Goal: Navigation & Orientation: Find specific page/section

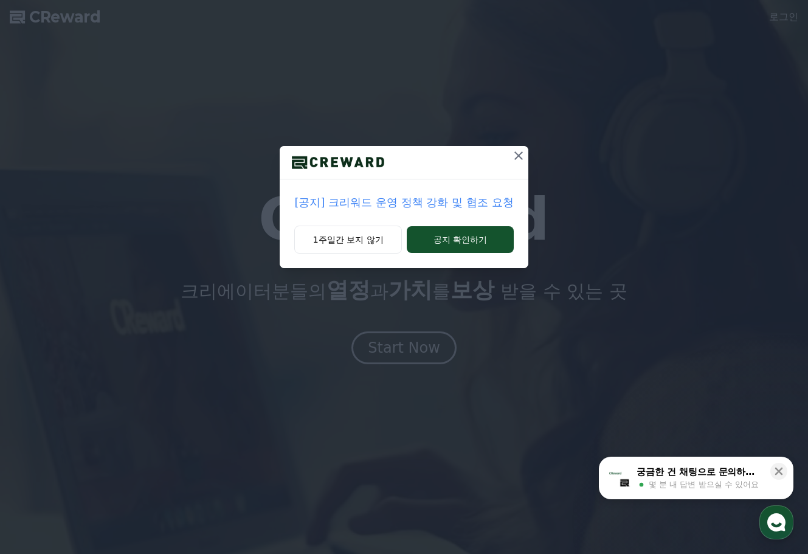
click at [485, 206] on p "[공지] 크리워드 운영 정책 강화 및 협조 요청" at bounding box center [403, 202] width 219 height 17
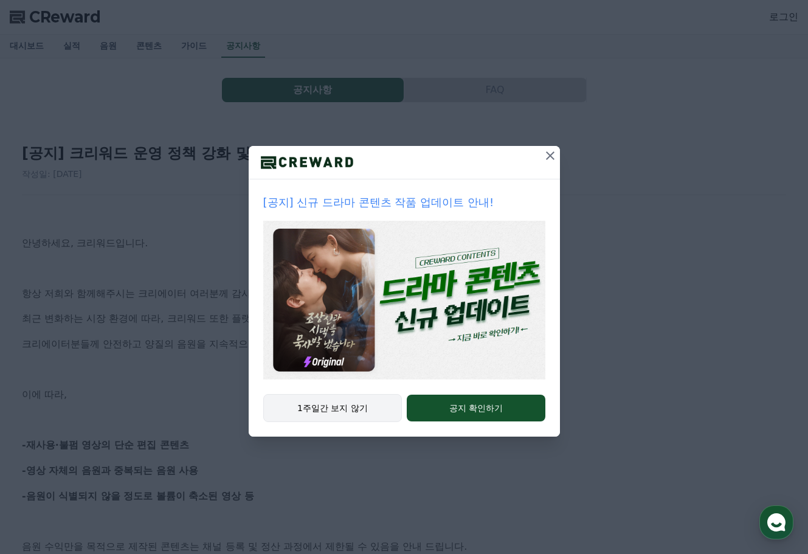
click at [365, 404] on button "1주일간 보지 않기" at bounding box center [332, 408] width 139 height 28
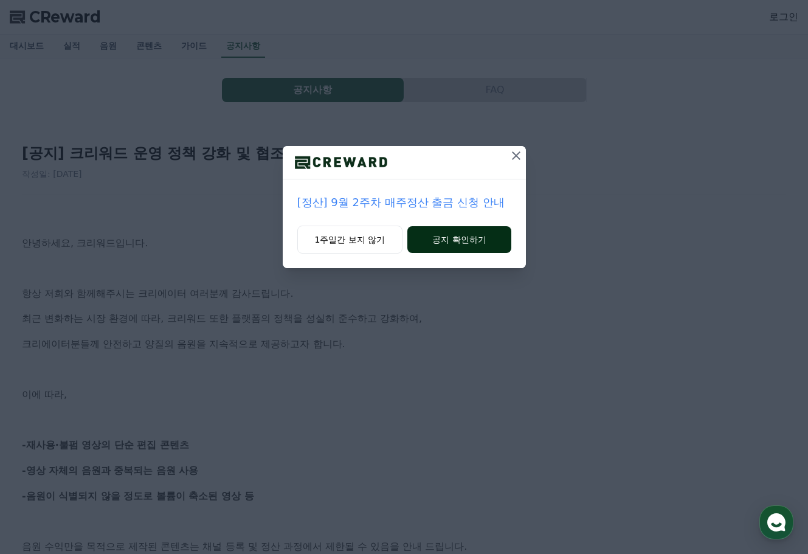
click at [484, 238] on button "공지 확인하기" at bounding box center [458, 239] width 103 height 27
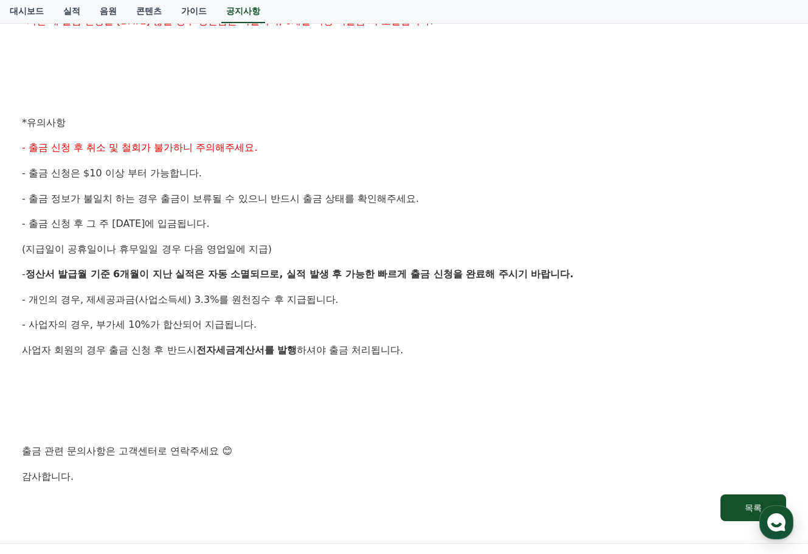
scroll to position [564, 0]
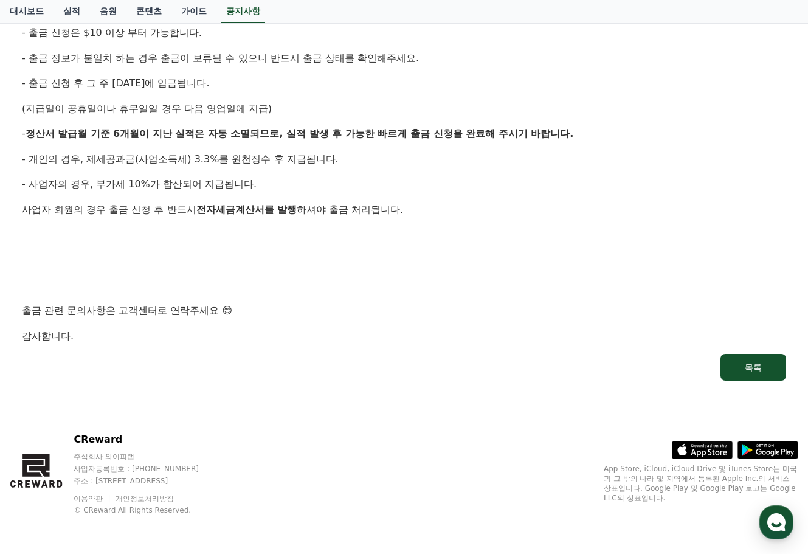
drag, startPoint x: 116, startPoint y: 480, endPoint x: 255, endPoint y: 479, distance: 139.9
click at [222, 480] on p "주소 : [STREET_ADDRESS]" at bounding box center [148, 481] width 148 height 10
click at [222, 479] on p "주소 : [STREET_ADDRESS]" at bounding box center [148, 481] width 148 height 10
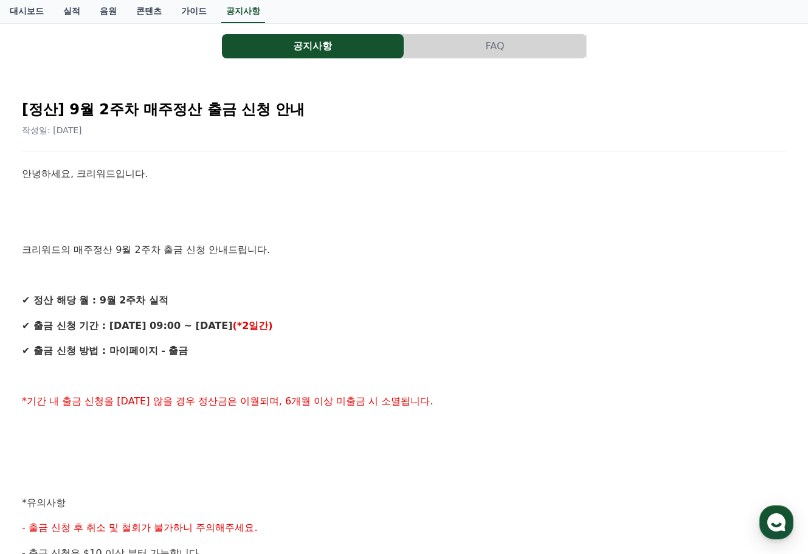
scroll to position [0, 0]
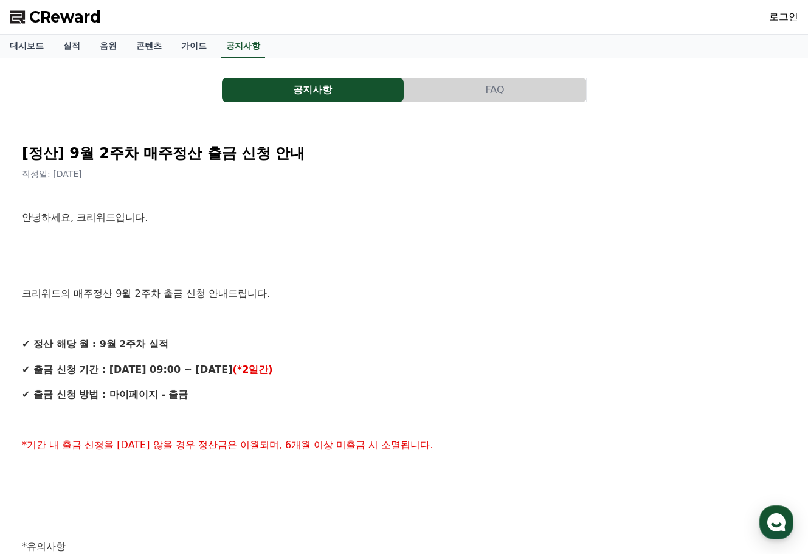
click at [47, 18] on span "CReward" at bounding box center [65, 16] width 72 height 19
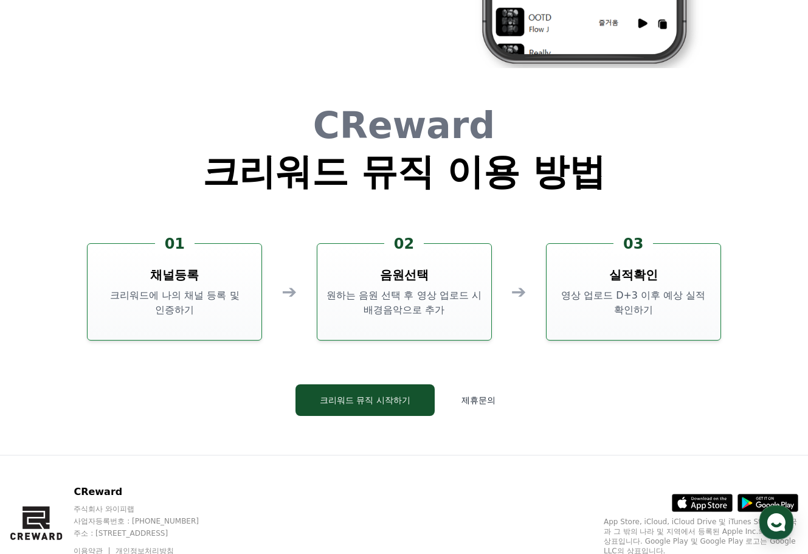
scroll to position [3295, 0]
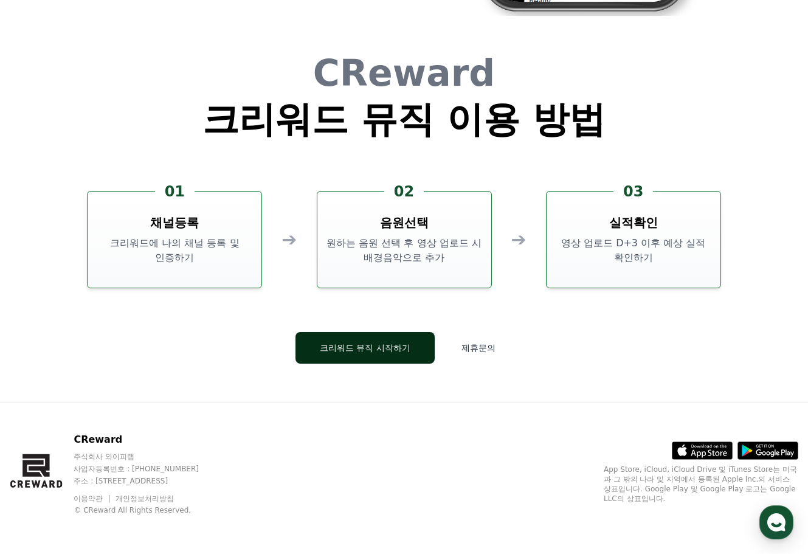
click at [356, 348] on button "크리워드 뮤직 시작하기" at bounding box center [365, 348] width 139 height 32
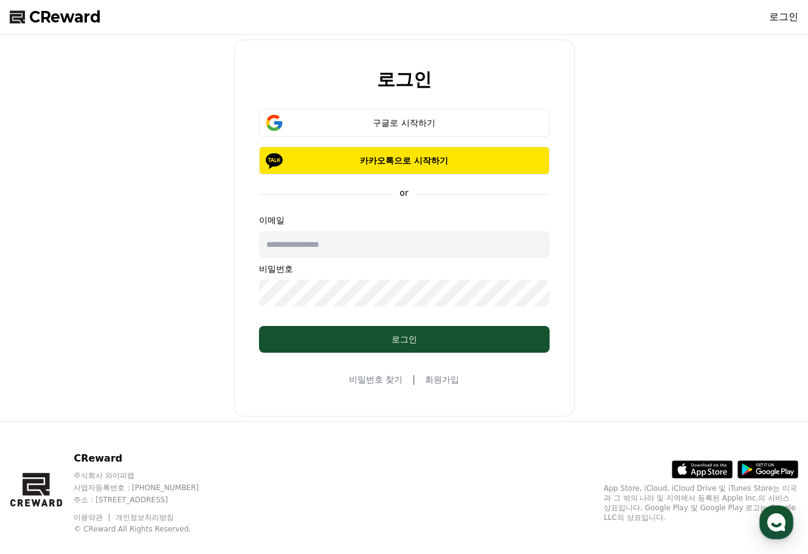
click at [64, 16] on span "CReward" at bounding box center [65, 16] width 72 height 19
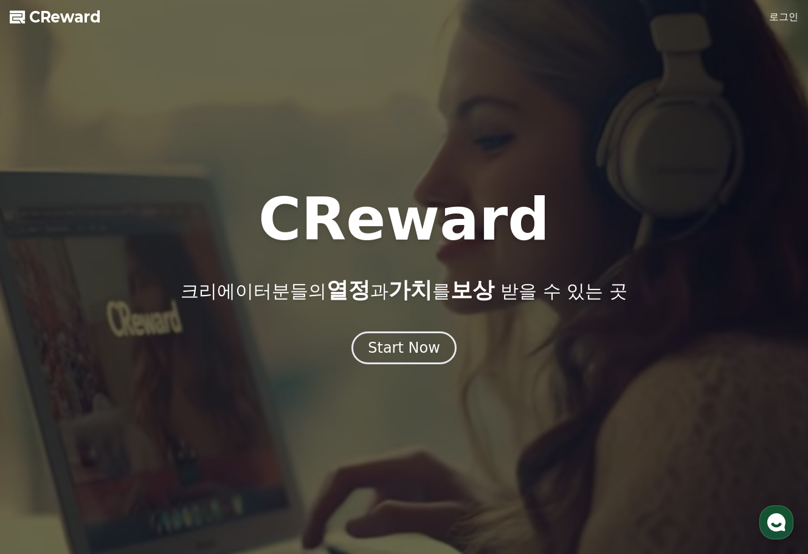
click at [74, 16] on span "CReward" at bounding box center [65, 16] width 72 height 19
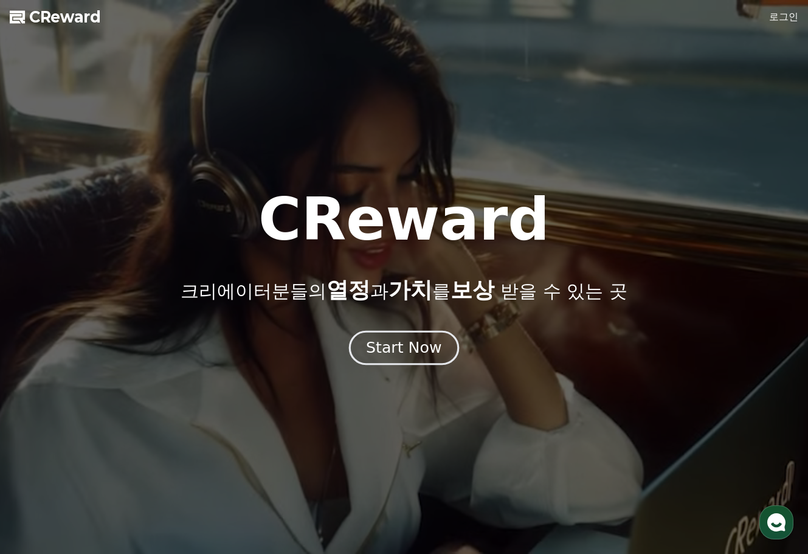
click at [396, 356] on div "Start Now" at bounding box center [403, 347] width 75 height 21
